Goal: Check status: Check status

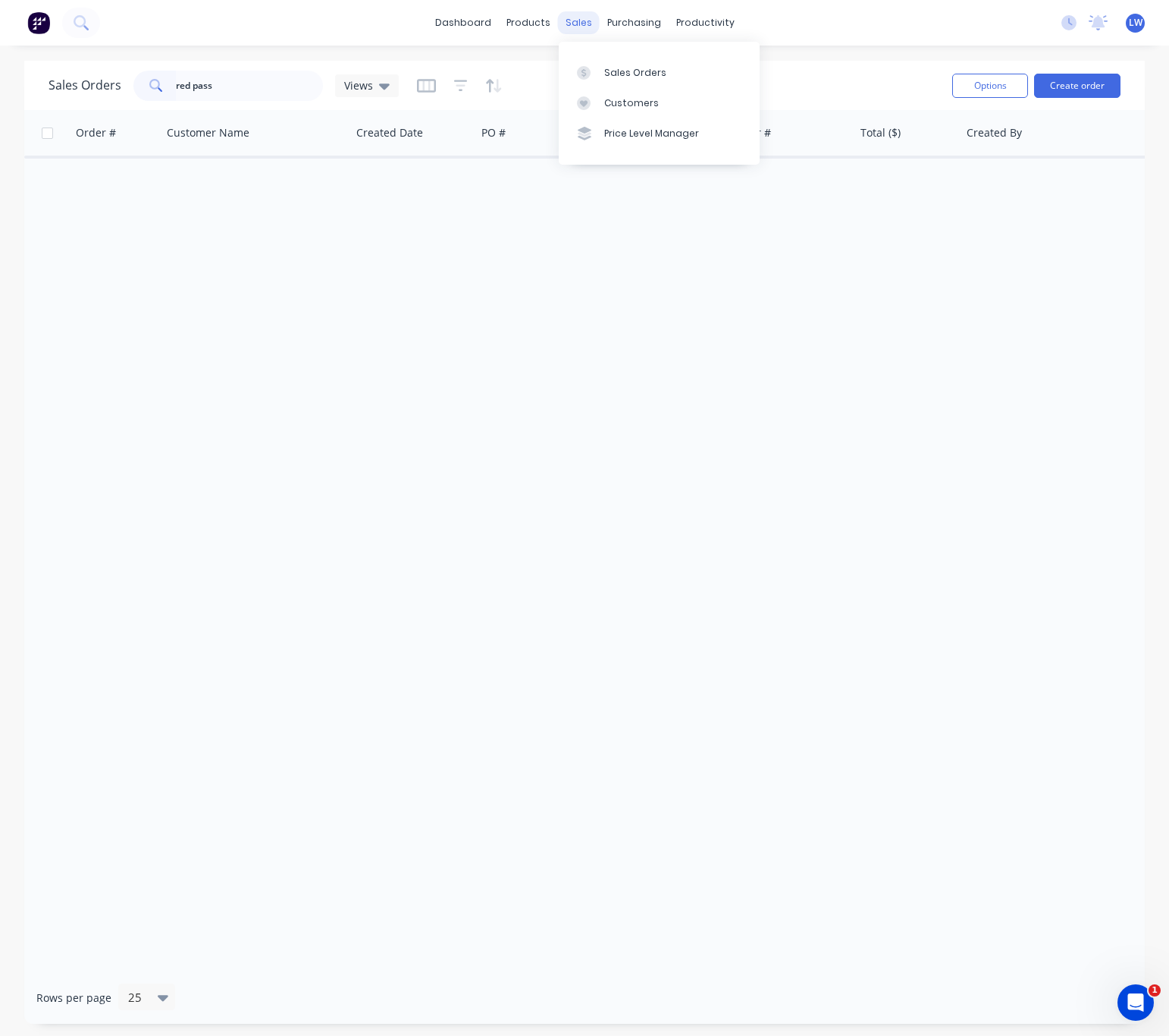
click at [574, 17] on div "sales" at bounding box center [579, 23] width 42 height 23
click at [617, 69] on div "Sales Orders" at bounding box center [635, 72] width 62 height 13
click at [229, 91] on input "red pass" at bounding box center [250, 86] width 148 height 30
drag, startPoint x: 242, startPoint y: 87, endPoint x: 41, endPoint y: 43, distance: 205.8
click at [64, 53] on div "dashboard products sales purchasing productivity dashboard products Product Cat…" at bounding box center [584, 518] width 1169 height 1036
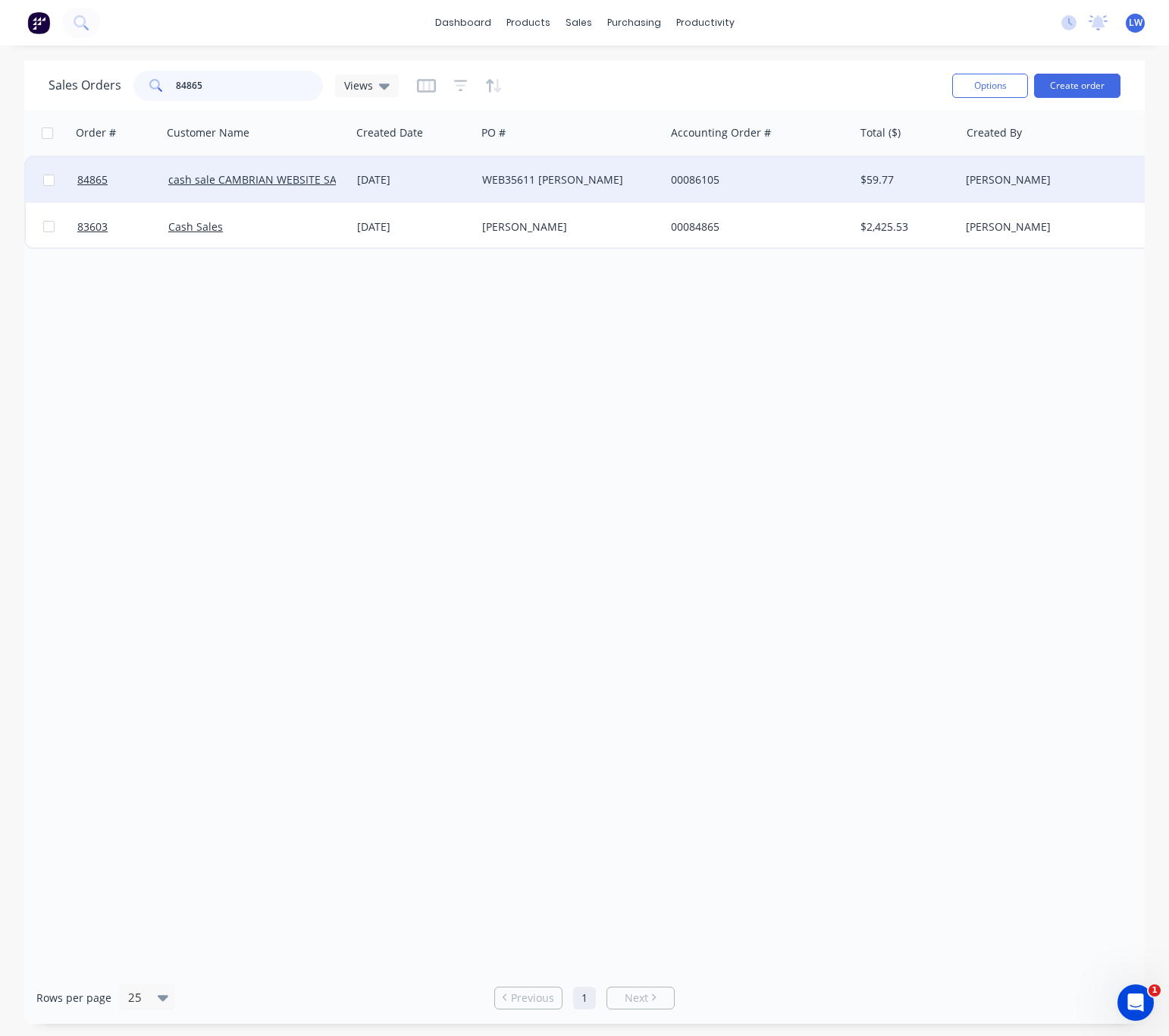
type input "84865"
click at [640, 173] on div "WEB35611 [PERSON_NAME]" at bounding box center [566, 180] width 169 height 15
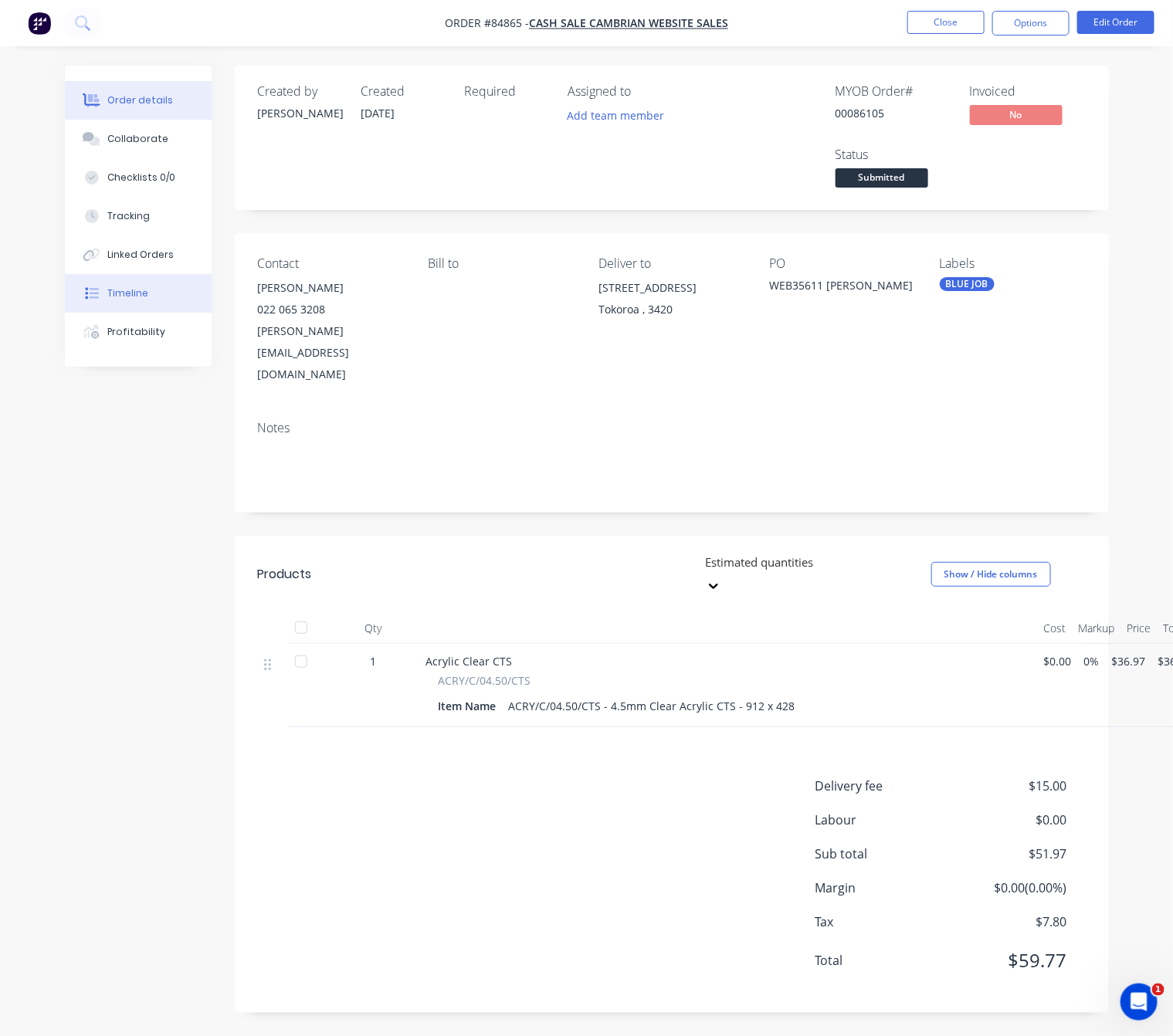
click at [112, 294] on div "Timeline" at bounding box center [128, 293] width 41 height 14
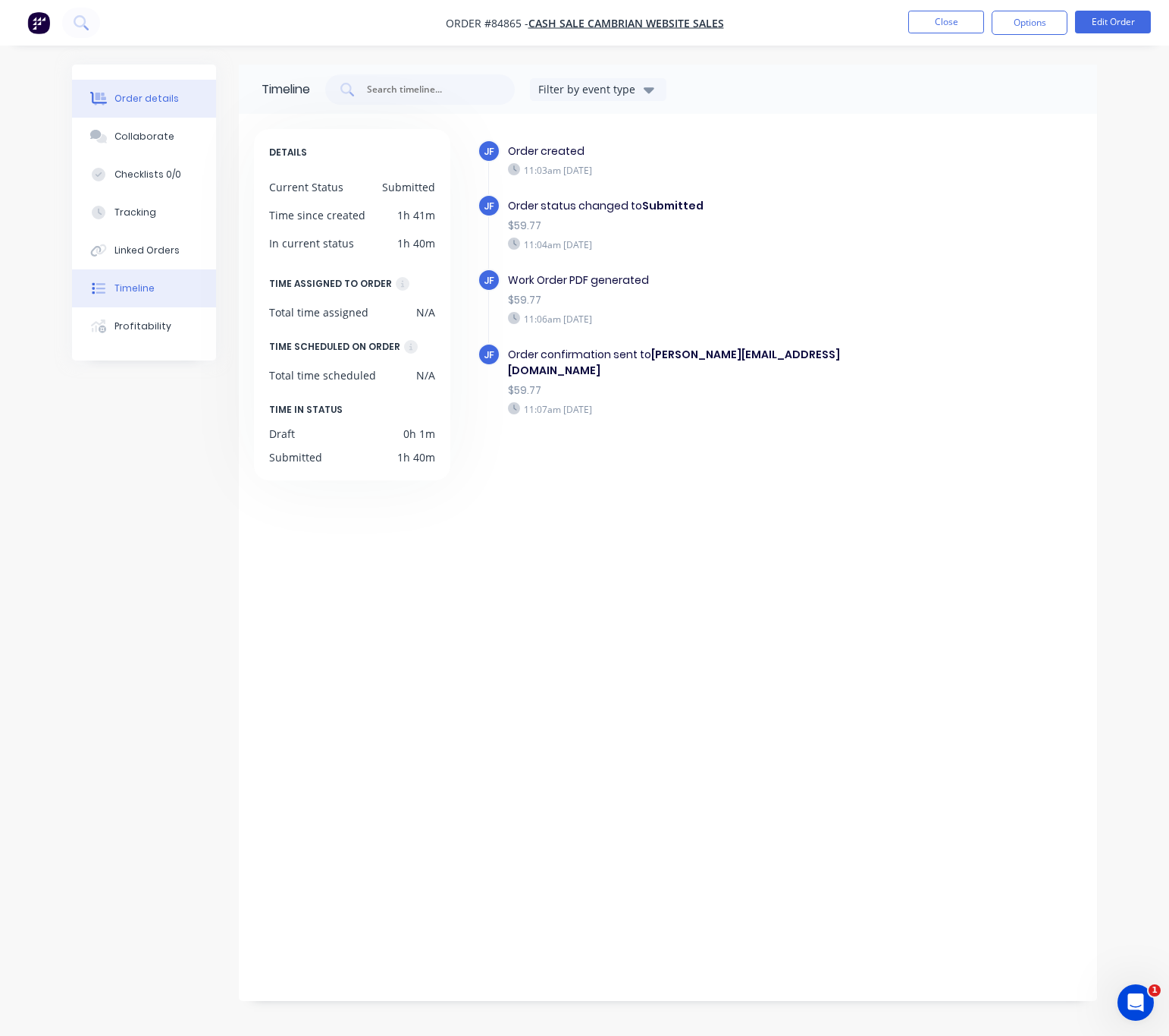
click at [172, 91] on button "Order details" at bounding box center [144, 99] width 144 height 38
